Goal: Navigation & Orientation: Go to known website

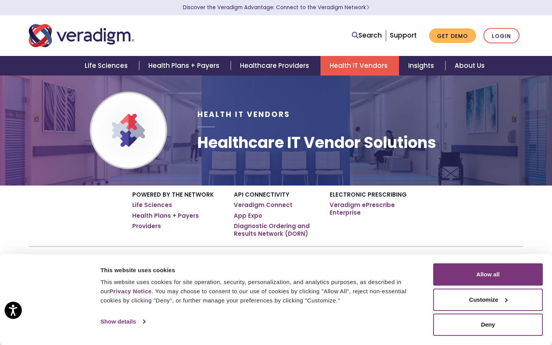
scroll to position [0, 0]
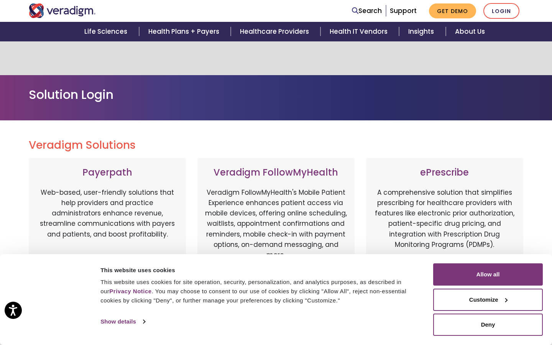
scroll to position [399, 0]
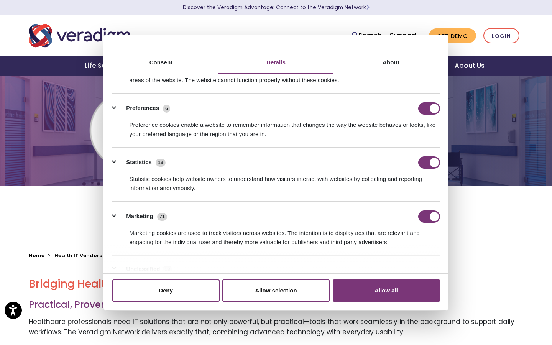
scroll to position [35, 0]
click at [429, 108] on input "Preferences" at bounding box center [429, 108] width 22 height 12
checkbox input "false"
click at [429, 162] on input "Statistics" at bounding box center [429, 162] width 22 height 12
checkbox input "false"
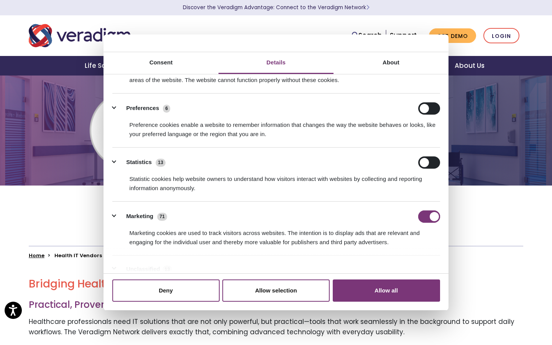
click at [429, 216] on input "Marketing" at bounding box center [429, 216] width 22 height 12
checkbox input "false"
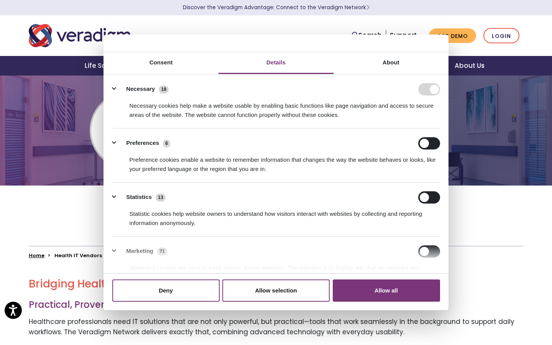
scroll to position [98, 0]
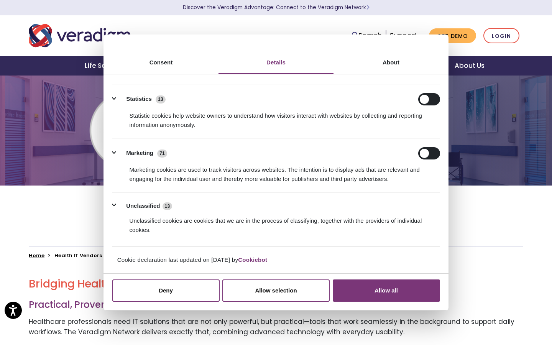
click at [386, 290] on button "Allow all" at bounding box center [385, 290] width 107 height 22
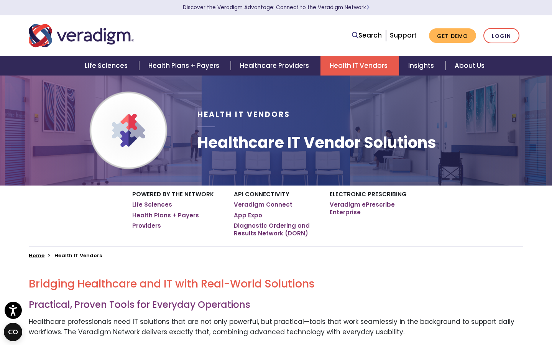
scroll to position [0, 0]
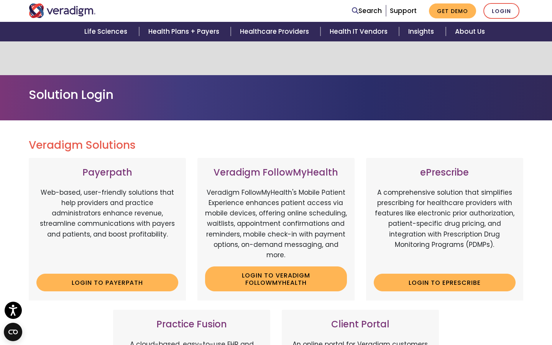
scroll to position [399, 0]
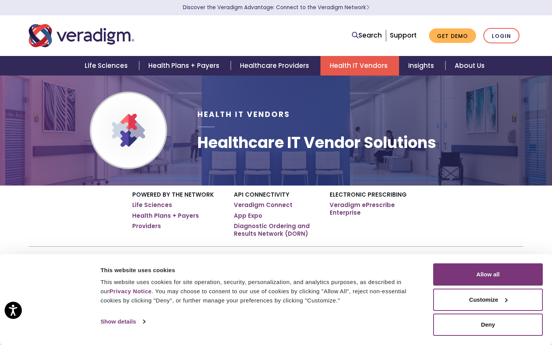
scroll to position [0, 0]
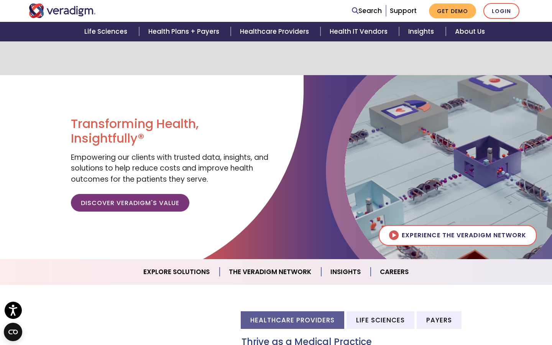
scroll to position [4, 38]
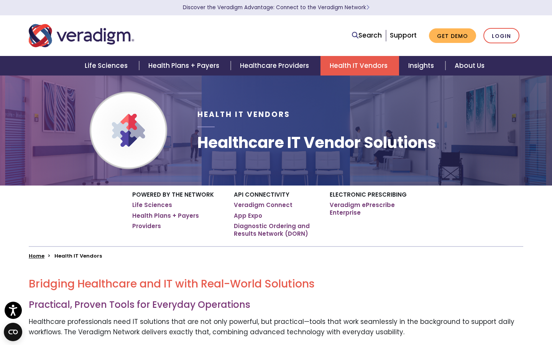
scroll to position [0, 0]
